Goal: Task Accomplishment & Management: Manage account settings

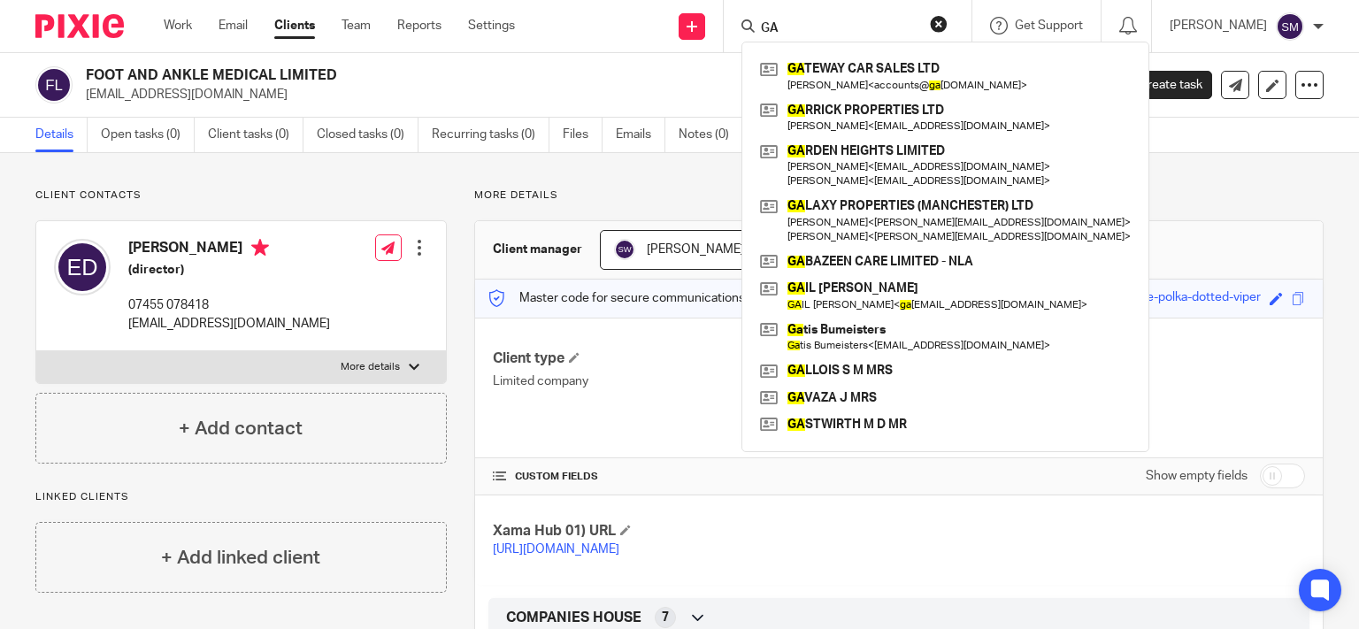
type input "G"
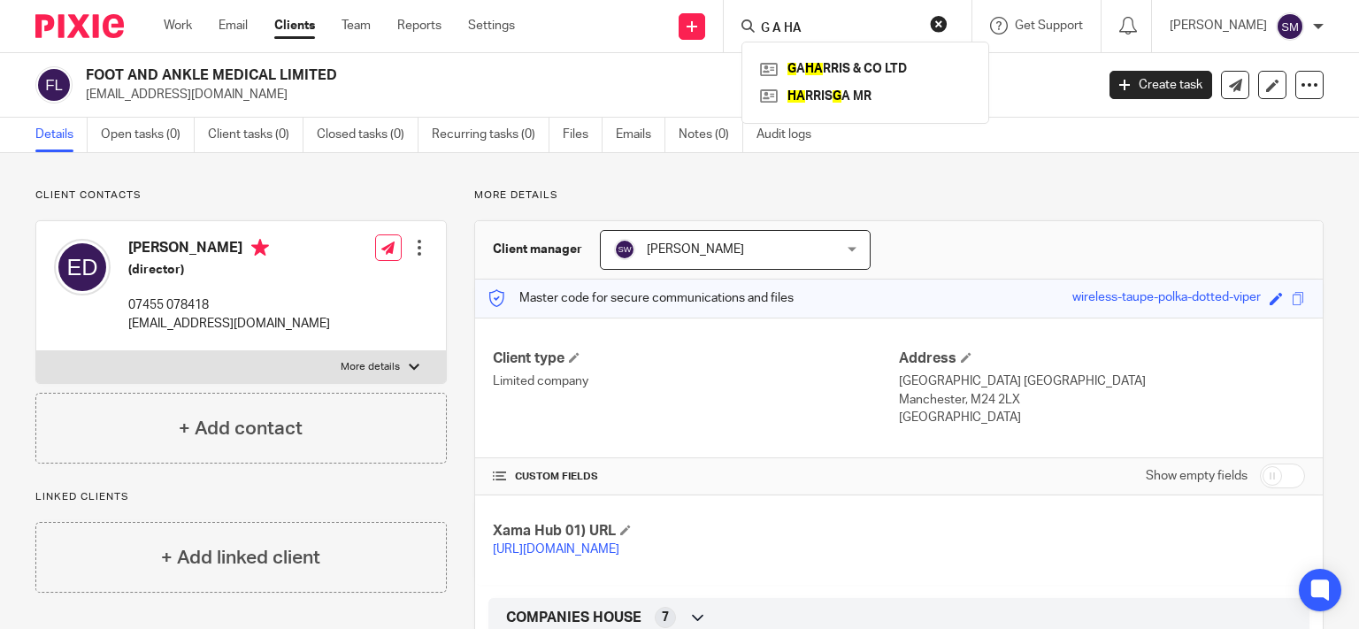
type input "G A HA"
click at [870, 67] on link at bounding box center [865, 69] width 219 height 27
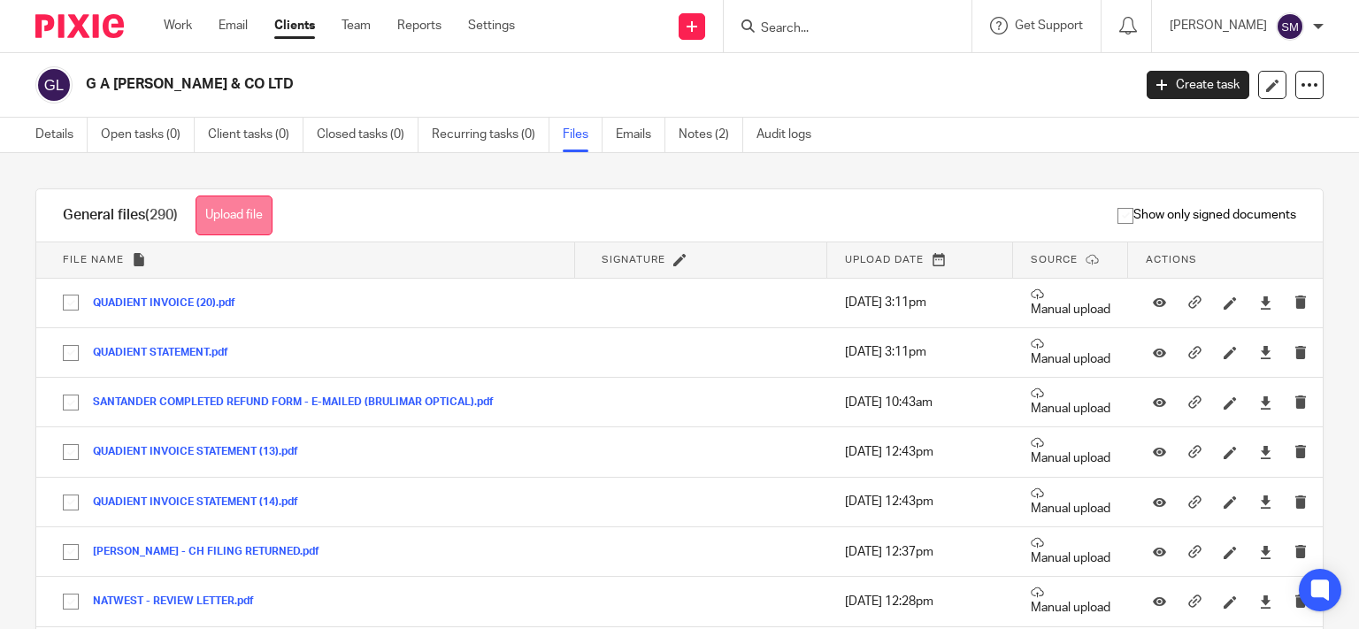
click at [228, 220] on button "Upload file" at bounding box center [234, 216] width 77 height 40
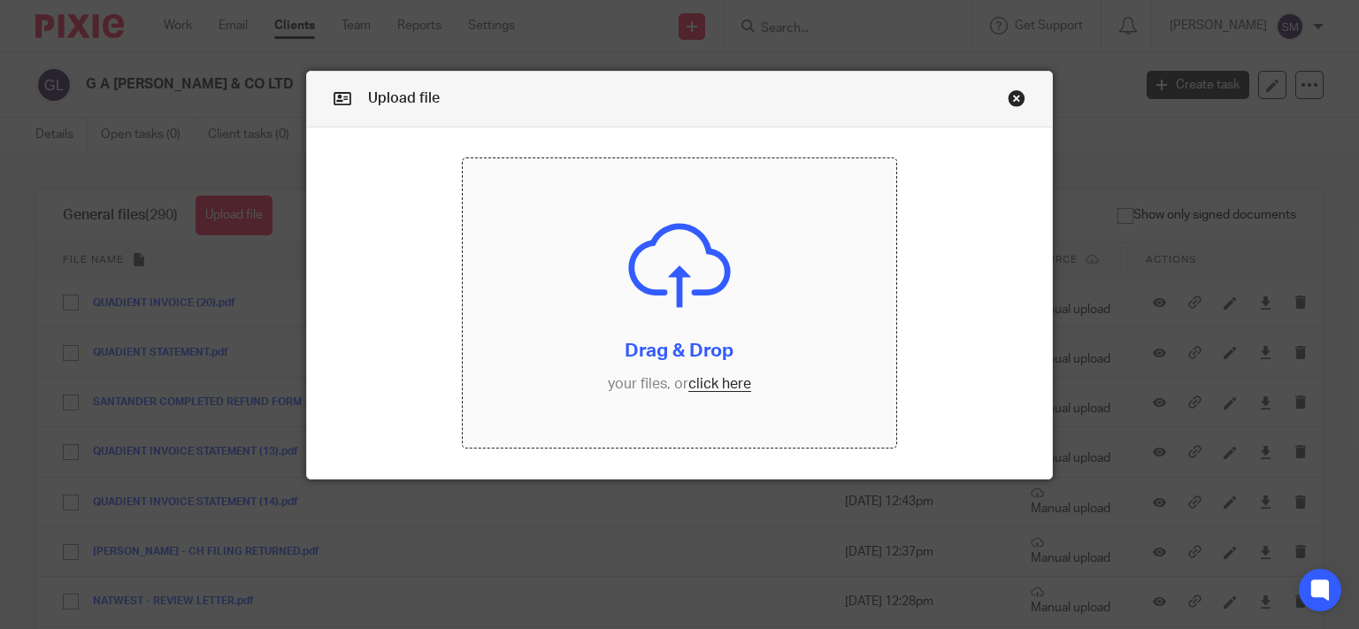
click at [723, 391] on input "file" at bounding box center [680, 302] width 434 height 289
